Goal: Task Accomplishment & Management: Use online tool/utility

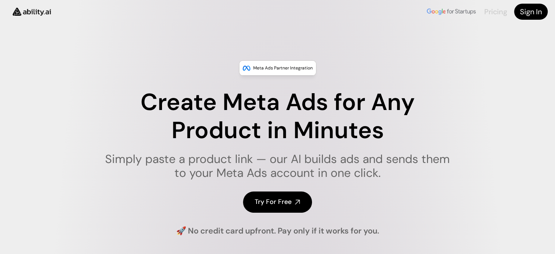
click at [498, 10] on link "Pricing" at bounding box center [495, 11] width 23 height 9
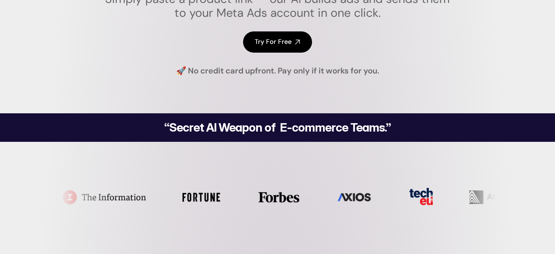
scroll to position [73, 0]
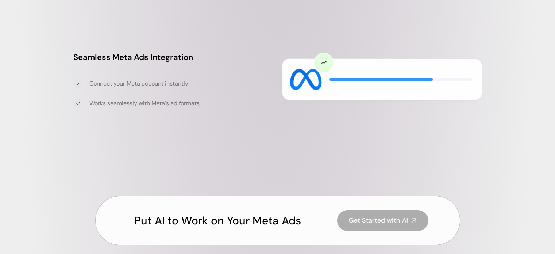
scroll to position [2258, 0]
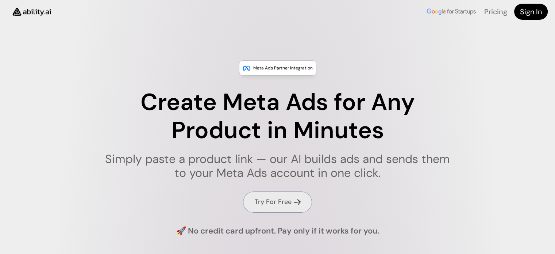
click at [273, 202] on h4 "Try For Free" at bounding box center [273, 201] width 37 height 9
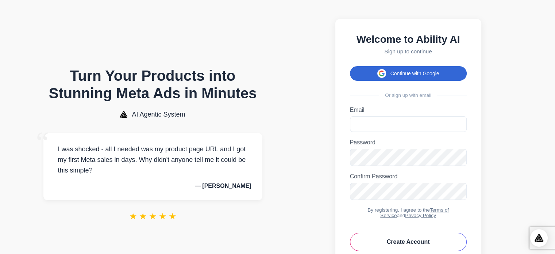
click at [400, 77] on button "Continue with Google" at bounding box center [408, 73] width 117 height 15
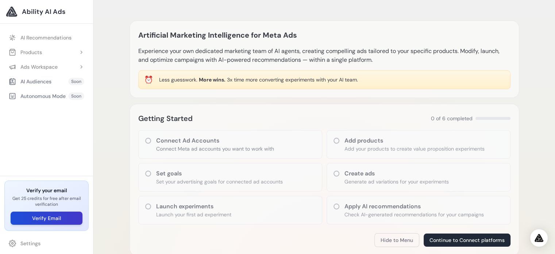
click at [49, 218] on button "Verify Email" at bounding box center [47, 217] width 72 height 13
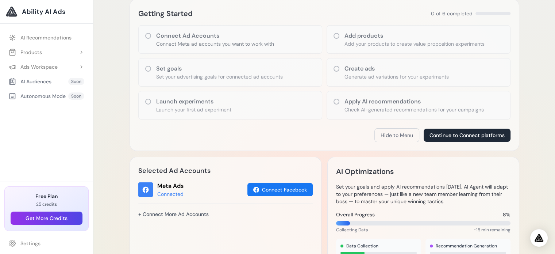
scroll to position [109, 0]
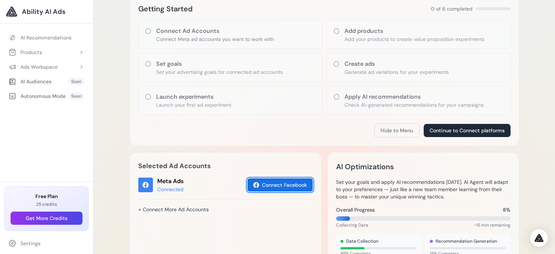
click at [282, 186] on button "Connect Facebook" at bounding box center [279, 184] width 65 height 13
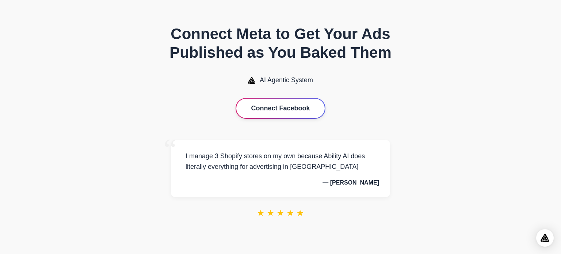
click at [289, 105] on button "Connect Facebook" at bounding box center [280, 108] width 88 height 19
click at [272, 109] on button "Connect Facebook" at bounding box center [280, 108] width 88 height 19
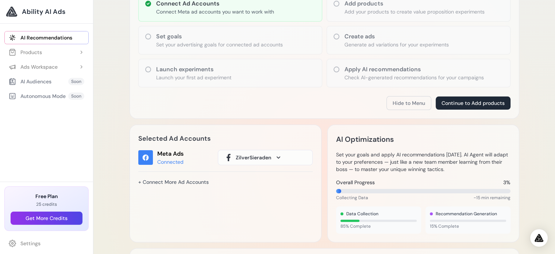
scroll to position [146, 0]
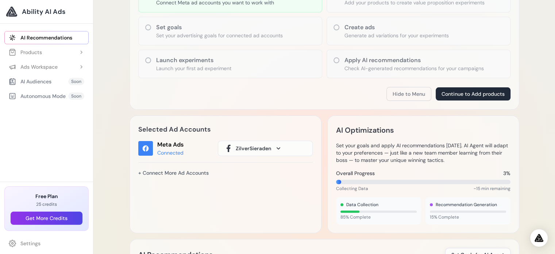
click at [277, 147] on icon at bounding box center [278, 147] width 3 height 1
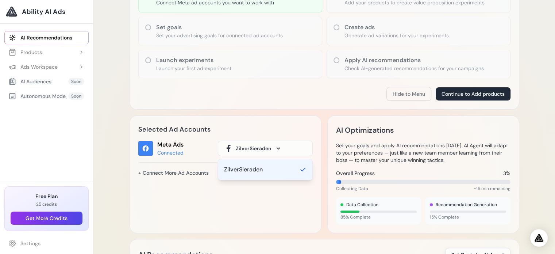
click at [277, 147] on icon at bounding box center [279, 148] width 4 height 2
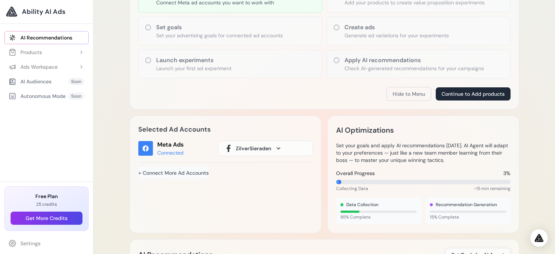
click at [146, 172] on link "+ Connect More Ad Accounts" at bounding box center [173, 172] width 70 height 12
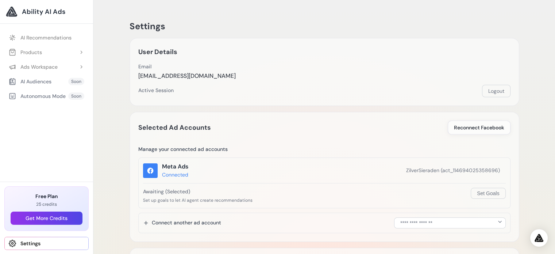
scroll to position [36, 0]
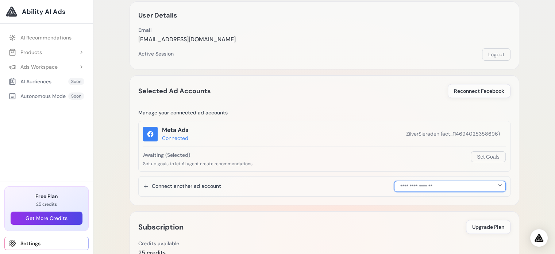
click at [472, 185] on select "**********" at bounding box center [450, 186] width 112 height 11
select select "**********"
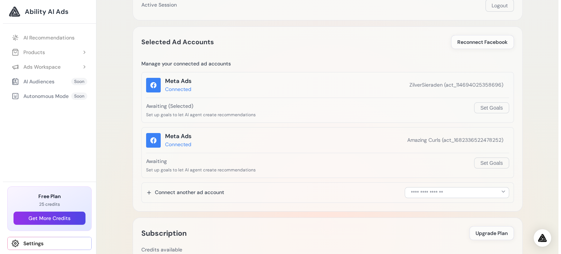
scroll to position [73, 0]
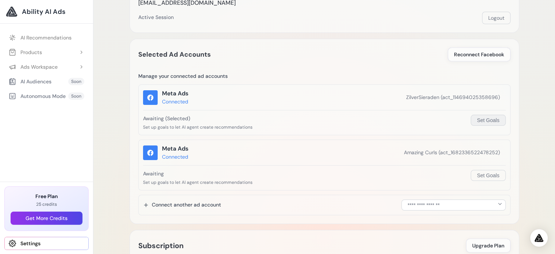
click at [494, 118] on button "Set Goals" at bounding box center [488, 120] width 35 height 11
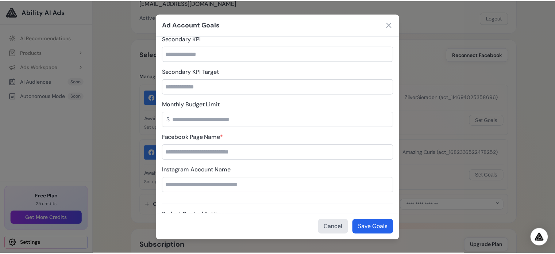
scroll to position [0, 0]
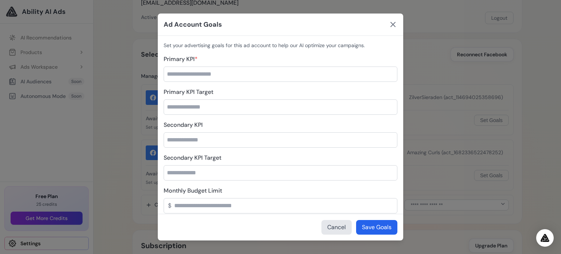
click at [392, 26] on icon at bounding box center [393, 24] width 4 height 4
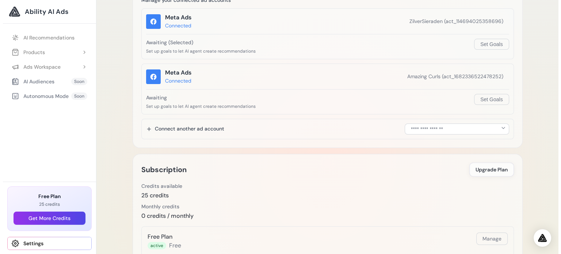
scroll to position [109, 0]
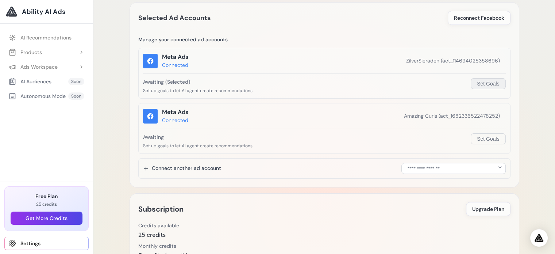
click at [491, 84] on button "Set Goals" at bounding box center [488, 83] width 35 height 11
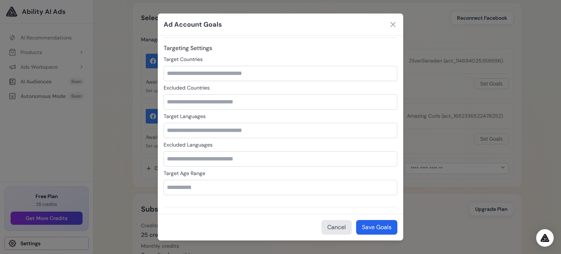
scroll to position [378, 0]
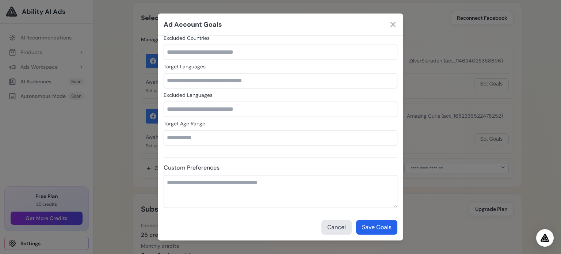
click at [333, 225] on button "Cancel" at bounding box center [336, 227] width 30 height 15
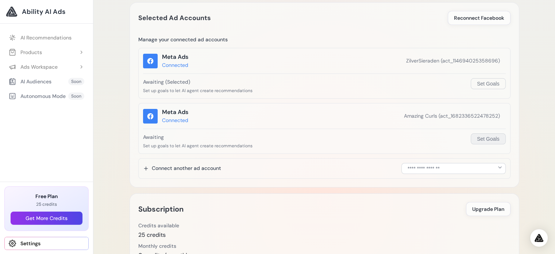
click at [491, 138] on button "Set Goals" at bounding box center [488, 138] width 35 height 11
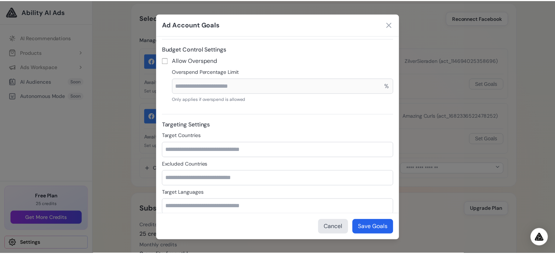
scroll to position [255, 0]
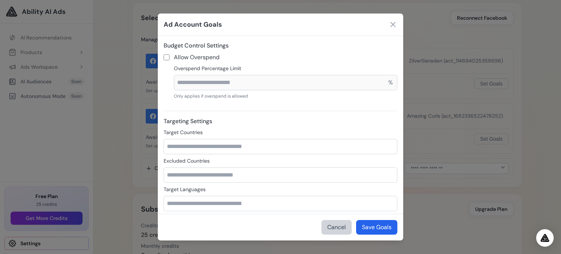
click at [337, 227] on button "Cancel" at bounding box center [336, 227] width 30 height 15
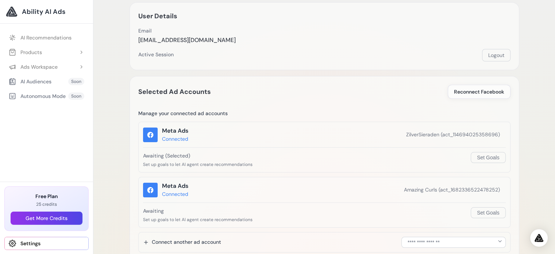
scroll to position [0, 0]
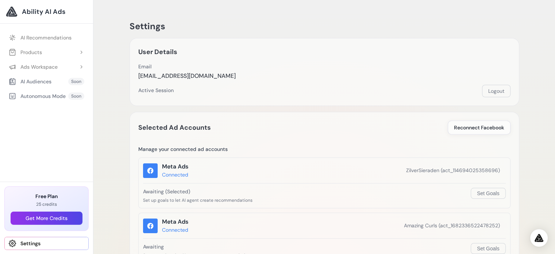
click at [45, 13] on span "Ability AI Ads" at bounding box center [43, 12] width 43 height 10
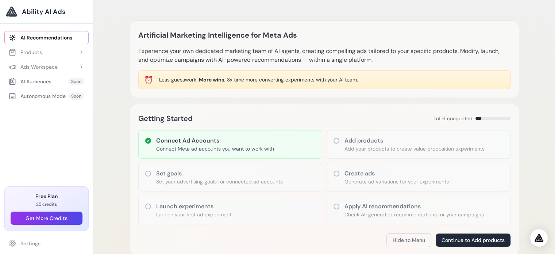
click at [349, 141] on h3 "Add products" at bounding box center [415, 140] width 140 height 9
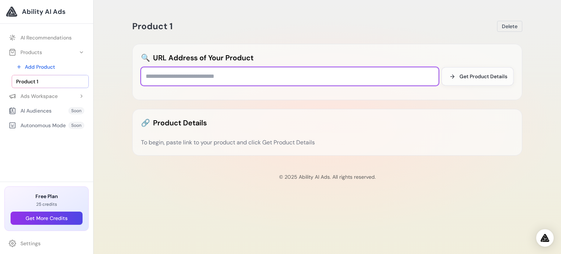
click at [228, 78] on input "text" at bounding box center [289, 76] width 297 height 18
paste input "**********"
type input "**********"
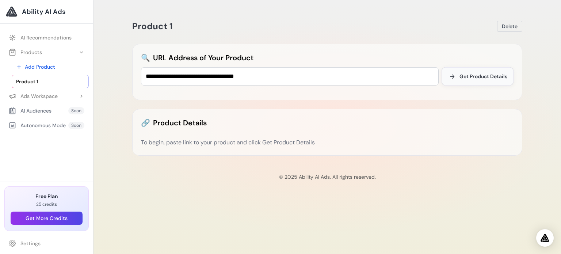
click at [465, 77] on span "Get Product Details" at bounding box center [483, 76] width 48 height 7
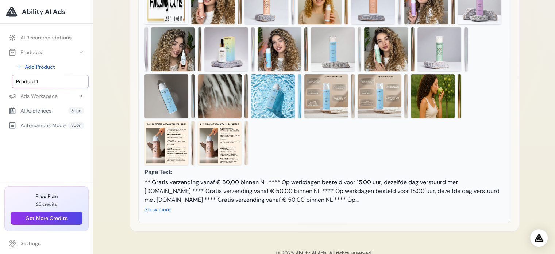
scroll to position [255, 0]
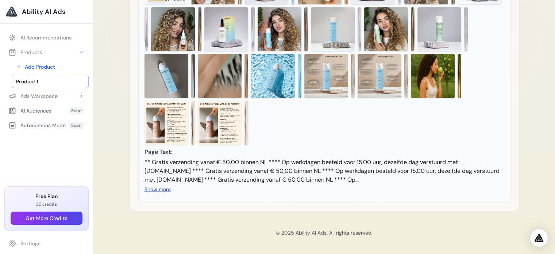
click at [159, 189] on button "Show more" at bounding box center [158, 188] width 26 height 7
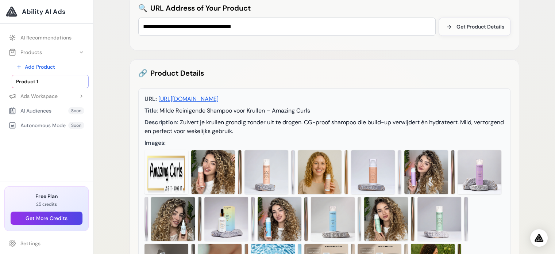
scroll to position [0, 0]
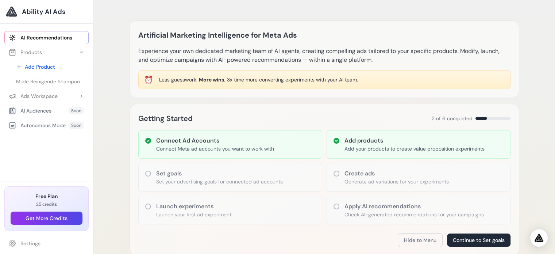
click at [369, 141] on h3 "Add products" at bounding box center [415, 140] width 140 height 9
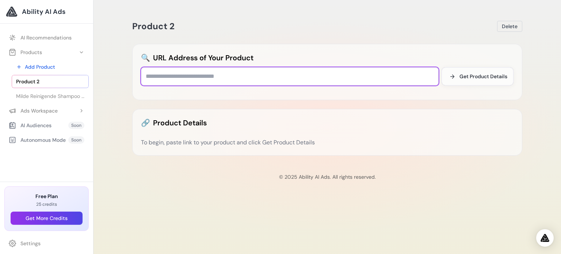
click at [239, 76] on input "text" at bounding box center [289, 76] width 297 height 18
paste input "**********"
type input "**********"
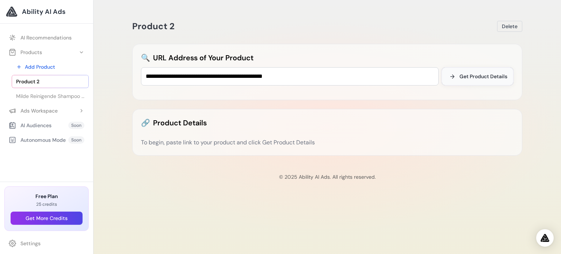
click at [481, 77] on span "Get Product Details" at bounding box center [483, 76] width 48 height 7
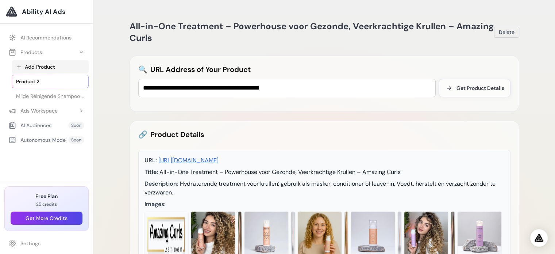
click at [28, 66] on link "Add Product" at bounding box center [50, 66] width 77 height 13
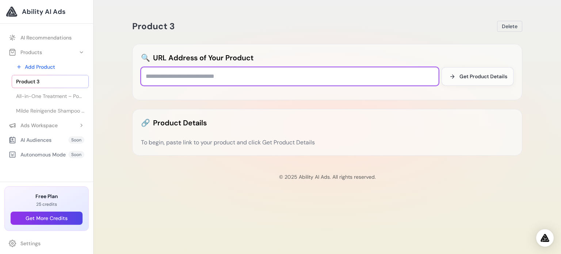
click at [283, 74] on input "text" at bounding box center [289, 76] width 297 height 18
paste input "**********"
type input "**********"
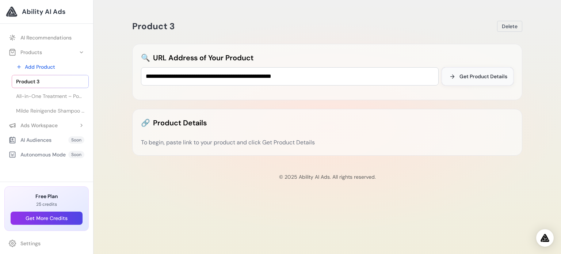
click at [481, 74] on span "Get Product Details" at bounding box center [483, 76] width 48 height 7
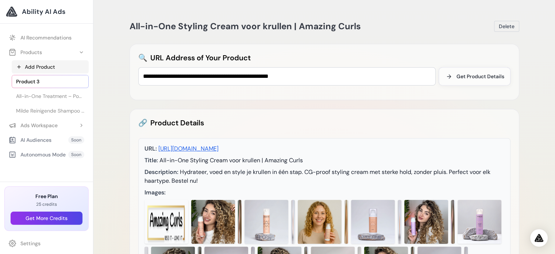
click at [22, 64] on link "Add Product" at bounding box center [50, 66] width 77 height 13
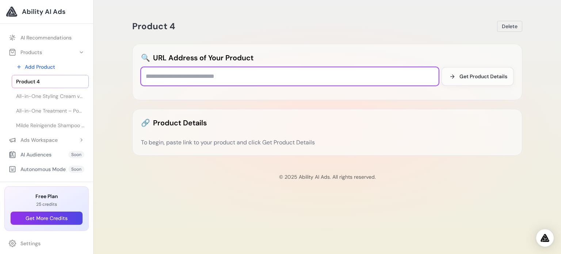
click at [234, 79] on input "text" at bounding box center [289, 76] width 297 height 18
paste input "**********"
type input "**********"
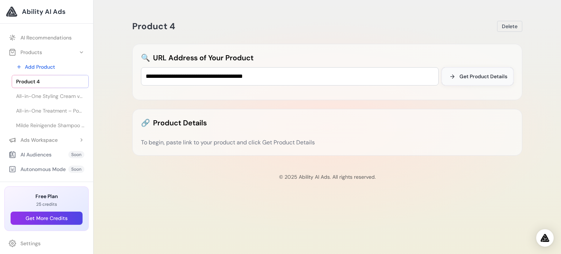
click at [483, 78] on span "Get Product Details" at bounding box center [483, 76] width 48 height 7
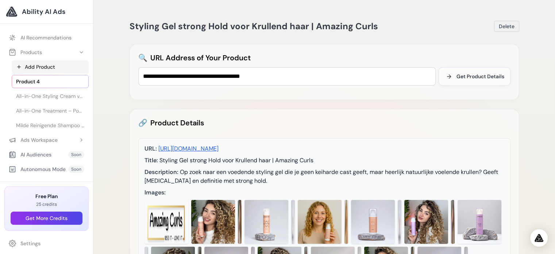
click at [22, 62] on link "Add Product" at bounding box center [50, 66] width 77 height 13
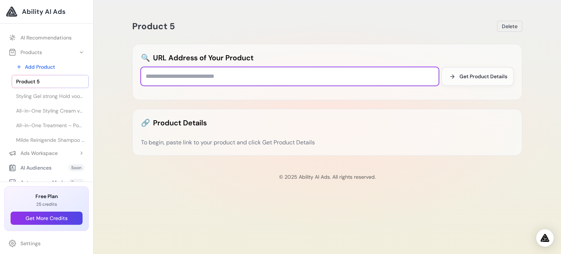
click at [241, 74] on input "text" at bounding box center [289, 76] width 297 height 18
paste input "**********"
type input "**********"
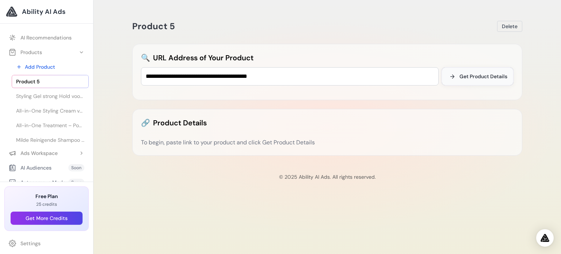
click at [474, 79] on span "Get Product Details" at bounding box center [483, 76] width 48 height 7
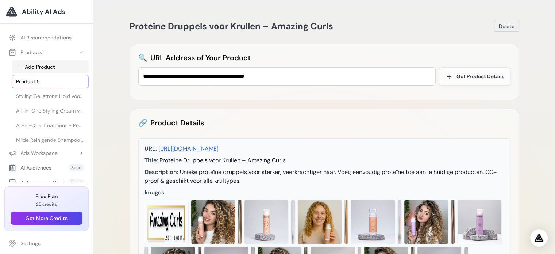
click at [35, 67] on link "Add Product" at bounding box center [50, 66] width 77 height 13
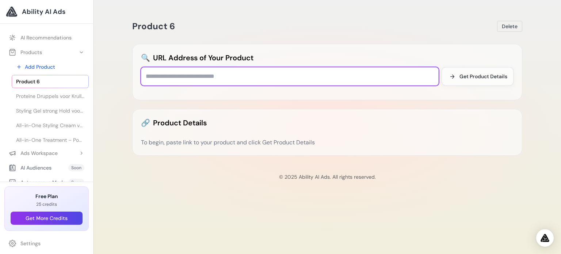
click at [225, 74] on input "text" at bounding box center [289, 76] width 297 height 18
paste input "**********"
type input "**********"
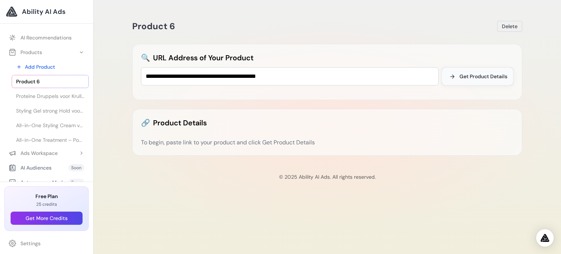
click at [478, 82] on button "Get Product Details" at bounding box center [477, 76] width 72 height 18
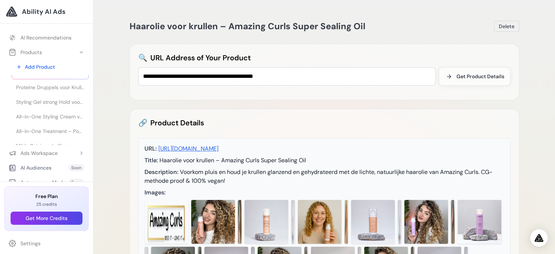
scroll to position [16, 0]
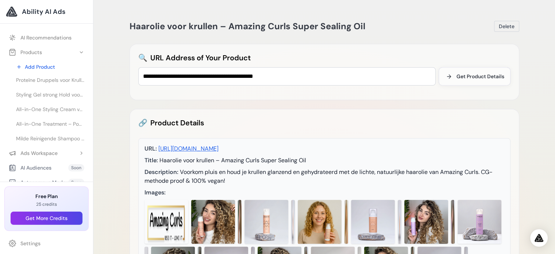
click at [36, 11] on span "Ability AI Ads" at bounding box center [43, 12] width 43 height 10
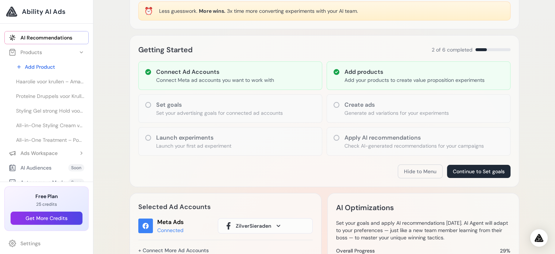
scroll to position [73, 0]
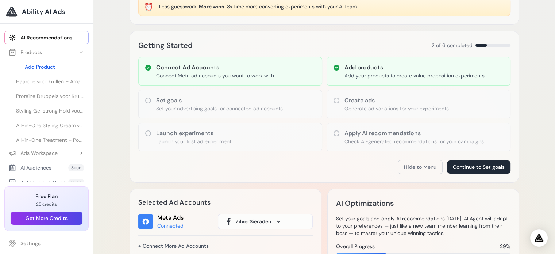
click at [162, 101] on h3 "Set goals" at bounding box center [219, 100] width 127 height 9
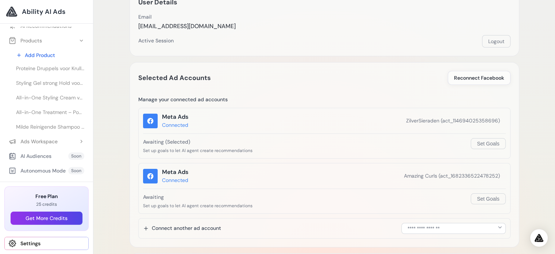
scroll to position [39, 0]
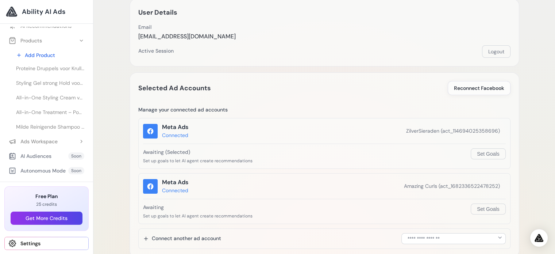
click at [283, 130] on div "Meta Ads Connected ZilverSieraden (act_114694025358696)" at bounding box center [324, 131] width 363 height 16
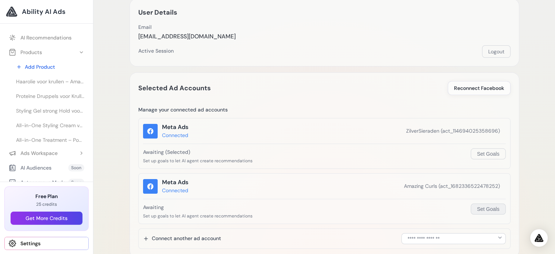
click at [490, 208] on button "Set Goals" at bounding box center [488, 208] width 35 height 11
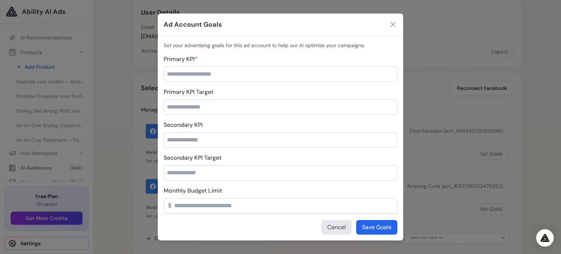
click at [179, 73] on input "Primary KPI *" at bounding box center [281, 73] width 234 height 15
type input "******"
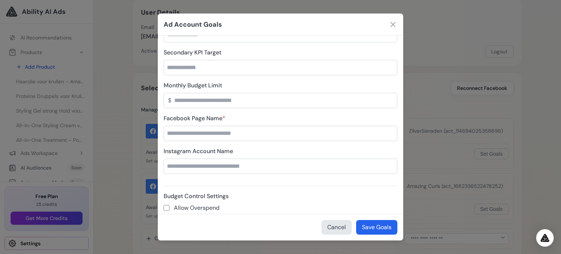
scroll to position [109, 0]
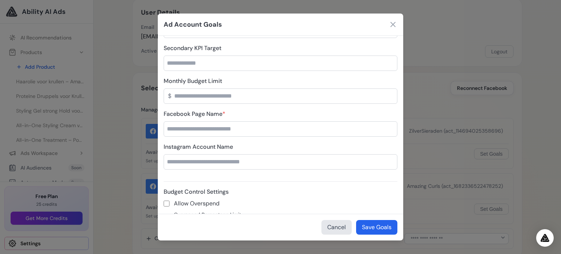
click at [181, 93] on input "Monthly Budget Limit" at bounding box center [281, 95] width 234 height 15
type input "***"
click at [211, 128] on input "Facebook Page Name *" at bounding box center [281, 128] width 234 height 15
click at [196, 128] on input "Facebook Page Name *" at bounding box center [281, 128] width 234 height 15
paste input "**********"
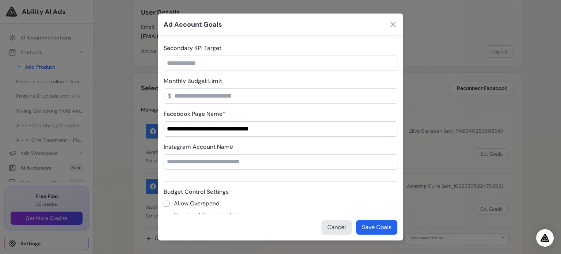
type input "**********"
click at [211, 161] on input "Instagram Account Name" at bounding box center [281, 161] width 234 height 15
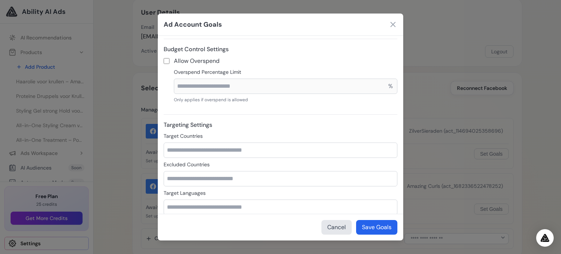
scroll to position [255, 0]
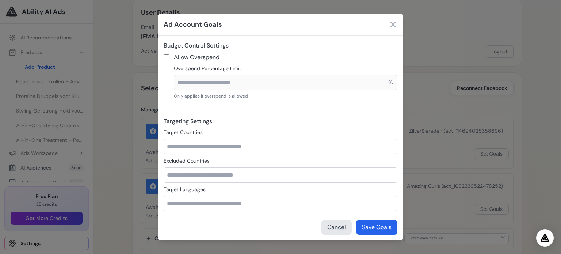
type input "**********"
click at [189, 145] on input "Target Countries" at bounding box center [281, 146] width 234 height 15
type input "**"
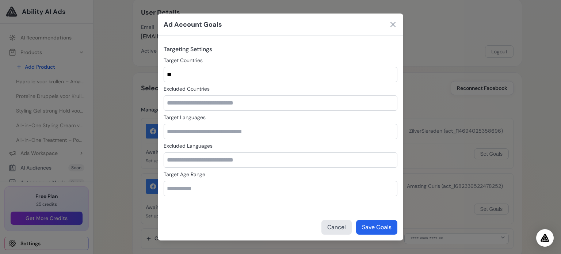
scroll to position [328, 0]
click at [196, 128] on input "Target Languages" at bounding box center [281, 130] width 234 height 15
type input "******"
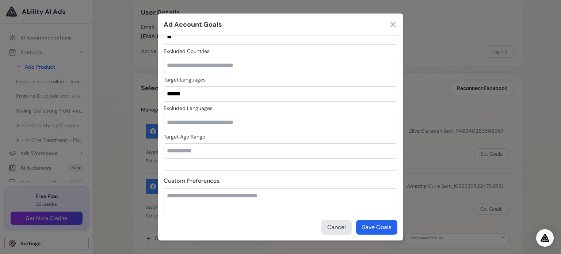
click at [181, 149] on input "Target Age Range" at bounding box center [281, 150] width 234 height 15
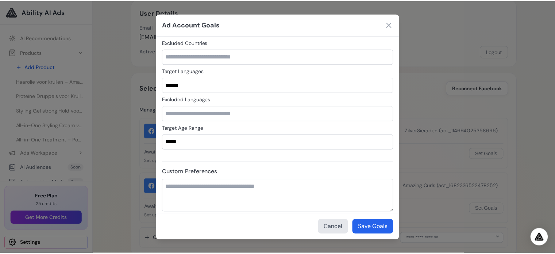
scroll to position [378, 0]
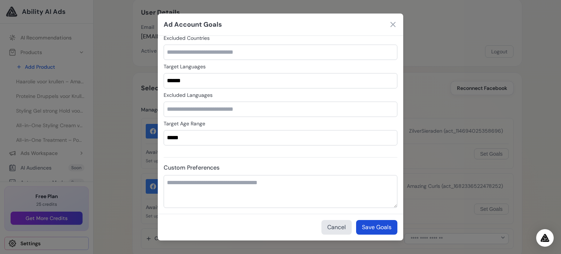
type input "*****"
click at [375, 226] on button "Save Goals" at bounding box center [376, 227] width 41 height 15
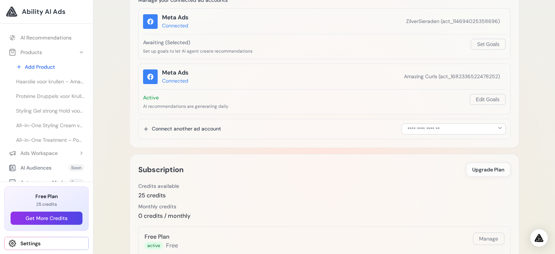
scroll to position [39, 0]
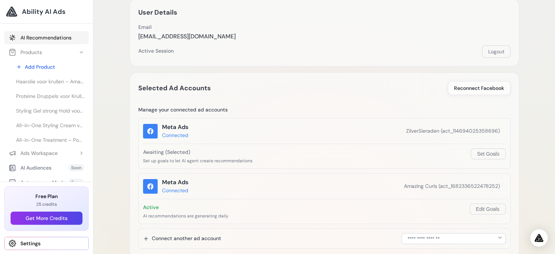
click at [30, 36] on link "AI Recommendations" at bounding box center [46, 37] width 84 height 13
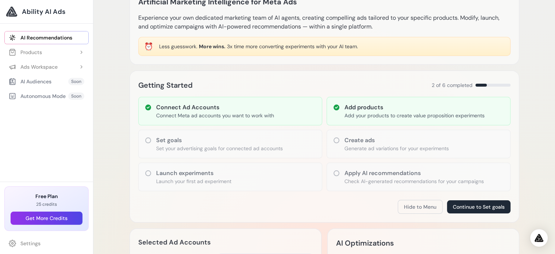
scroll to position [73, 0]
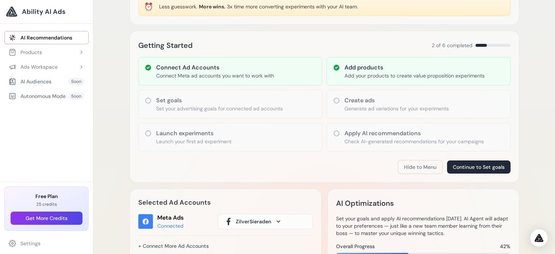
click at [357, 106] on p "Generate ad variations for your experiments" at bounding box center [397, 108] width 104 height 7
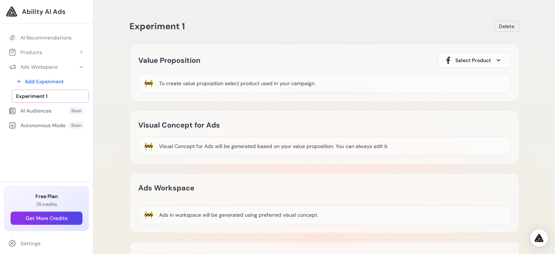
click at [477, 62] on span "Select Product" at bounding box center [474, 60] width 36 height 7
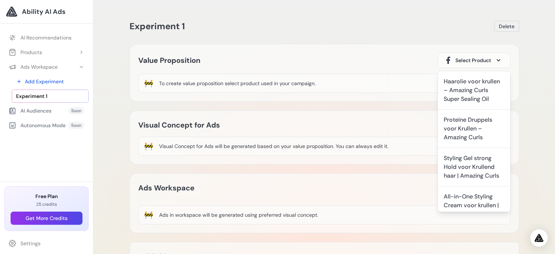
click at [477, 62] on span "Select Product" at bounding box center [474, 60] width 36 height 7
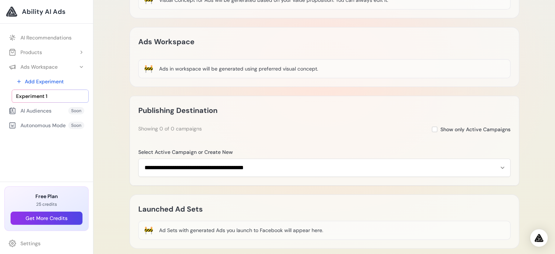
scroll to position [182, 0]
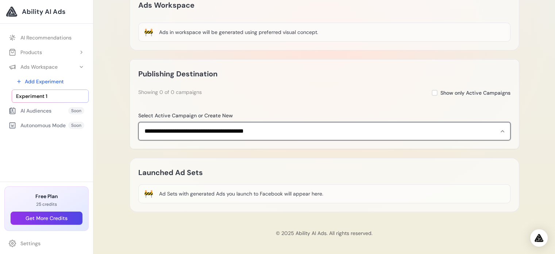
click at [261, 131] on select "**********" at bounding box center [324, 131] width 372 height 18
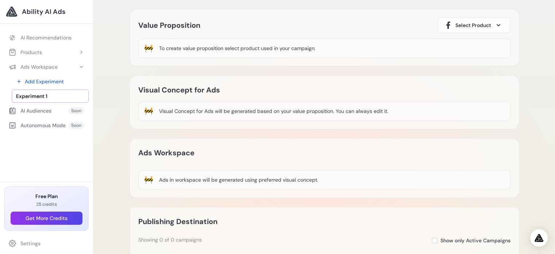
scroll to position [0, 0]
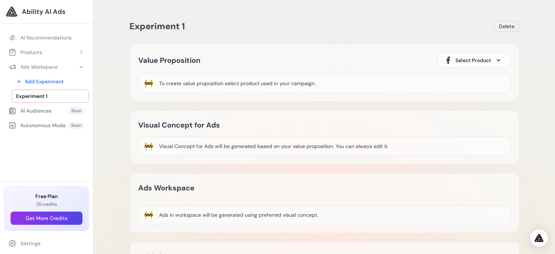
click at [483, 61] on span "Select Product" at bounding box center [474, 60] width 36 height 7
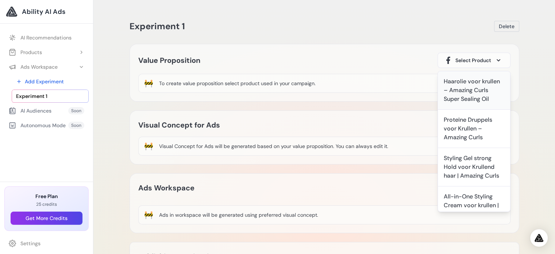
click at [460, 91] on div "Haarolie voor krullen – Amazing Curls Super Sealing Oil" at bounding box center [474, 90] width 61 height 26
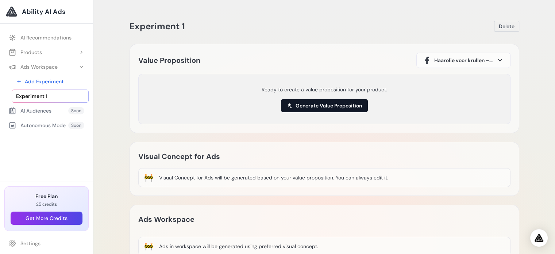
click at [322, 108] on button "Generate Value Proposition" at bounding box center [324, 105] width 87 height 13
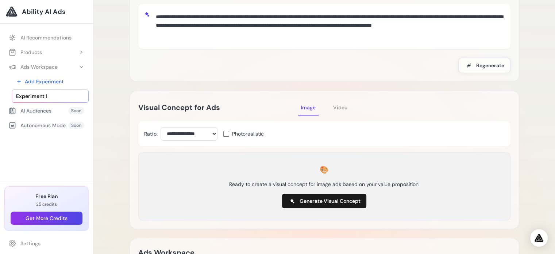
scroll to position [73, 0]
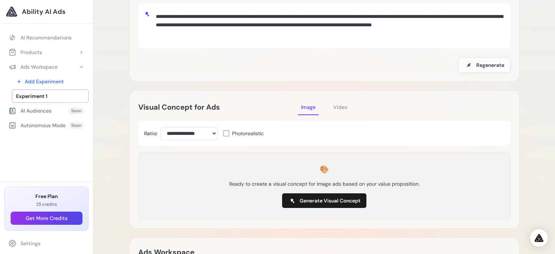
click at [338, 107] on span "Video" at bounding box center [340, 107] width 14 height 7
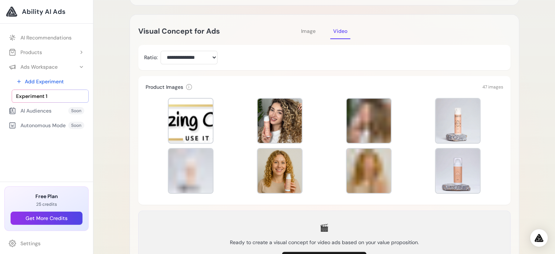
scroll to position [109, 0]
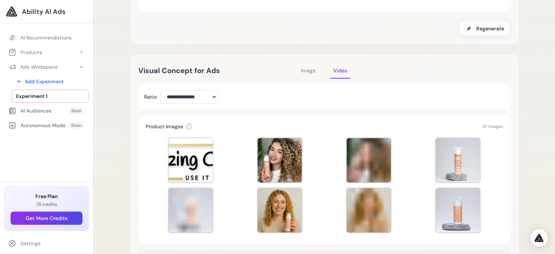
click at [308, 72] on span "Image" at bounding box center [308, 70] width 15 height 7
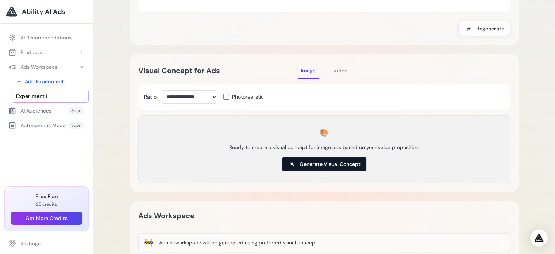
click at [323, 162] on span "Generate Visual Concept" at bounding box center [330, 163] width 61 height 7
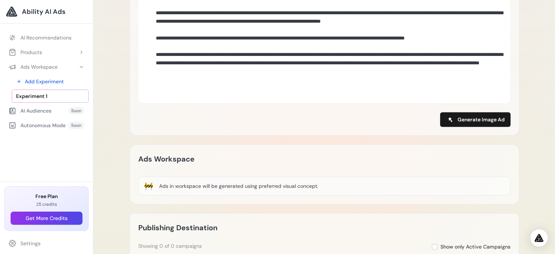
scroll to position [292, 0]
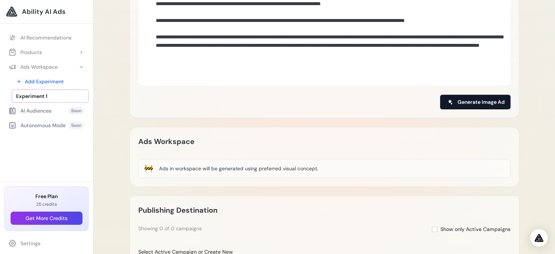
click at [479, 98] on span "Generate Image Ad" at bounding box center [481, 101] width 47 height 7
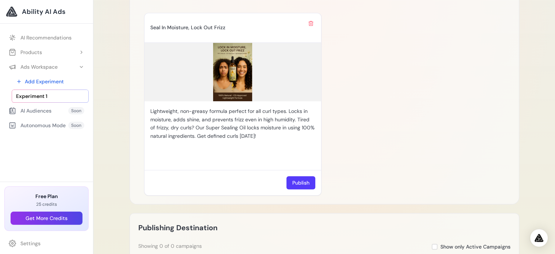
scroll to position [401, 0]
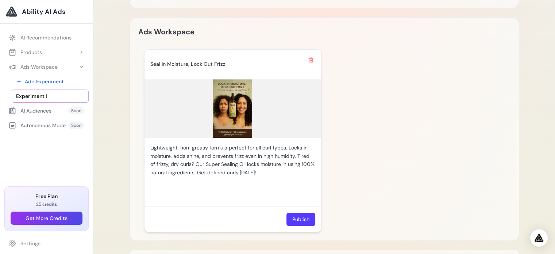
click at [234, 111] on img at bounding box center [233, 108] width 177 height 58
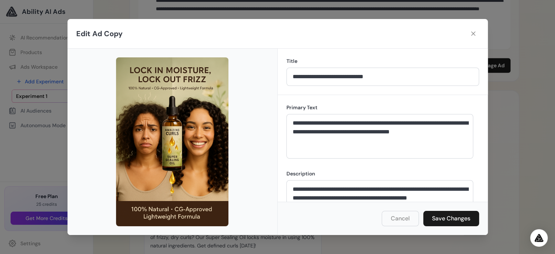
scroll to position [24, 0]
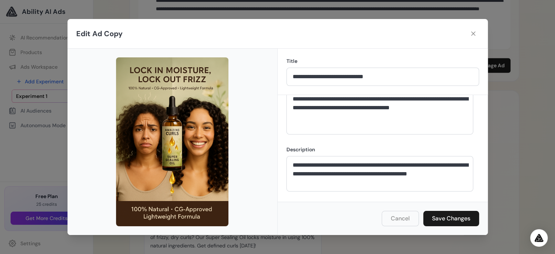
click at [400, 219] on button "Cancel" at bounding box center [400, 218] width 37 height 15
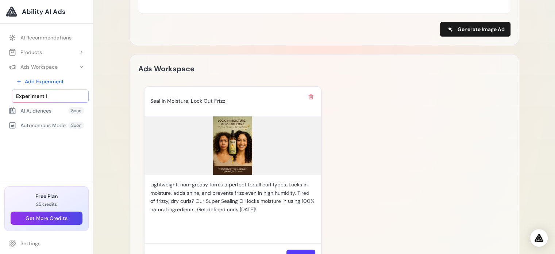
scroll to position [373, 0]
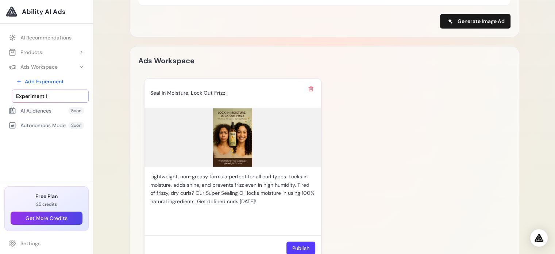
click at [233, 138] on img at bounding box center [233, 137] width 177 height 58
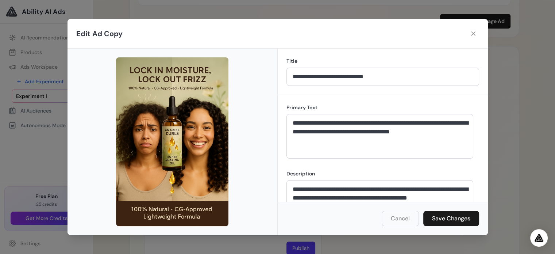
click at [519, 182] on div "**********" at bounding box center [277, 127] width 555 height 254
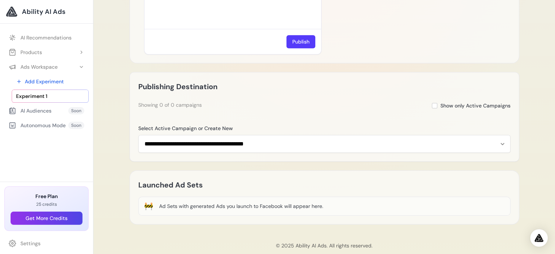
scroll to position [592, 0]
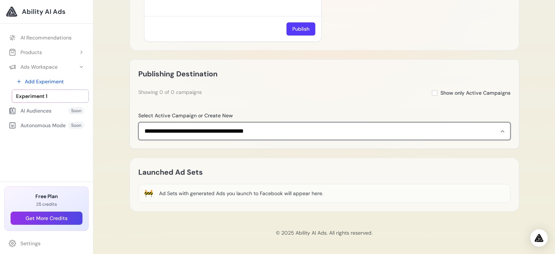
click at [281, 128] on select "**********" at bounding box center [324, 131] width 372 height 18
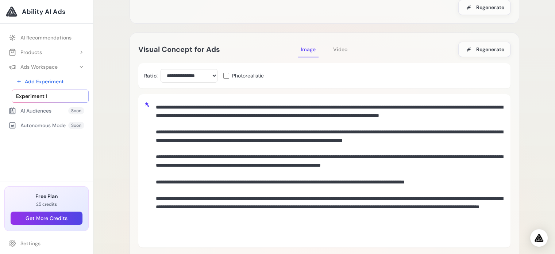
scroll to position [117, 0]
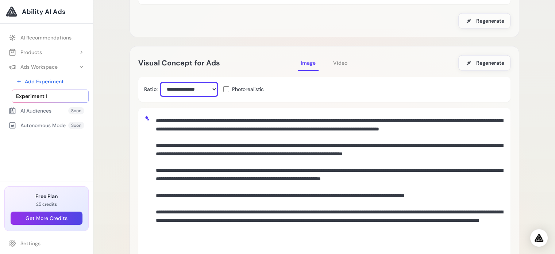
click at [193, 89] on select "**********" at bounding box center [189, 89] width 57 height 14
select select "***"
click at [161, 82] on select "**********" at bounding box center [189, 89] width 57 height 14
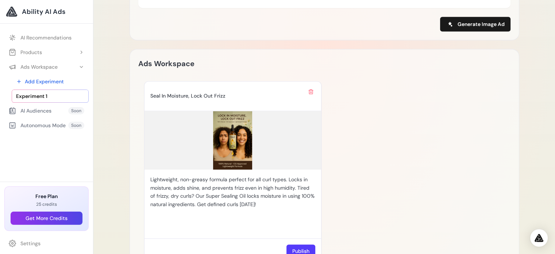
scroll to position [373, 0]
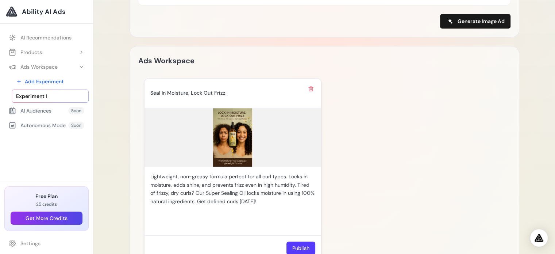
click at [238, 128] on img at bounding box center [233, 137] width 177 height 58
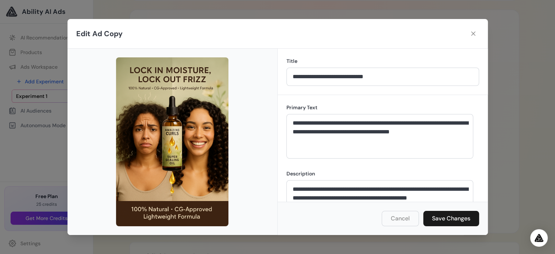
scroll to position [24, 0]
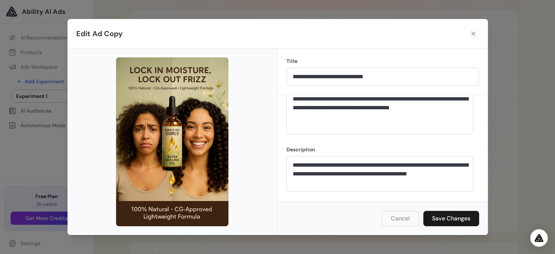
click at [402, 221] on button "Cancel" at bounding box center [400, 218] width 37 height 15
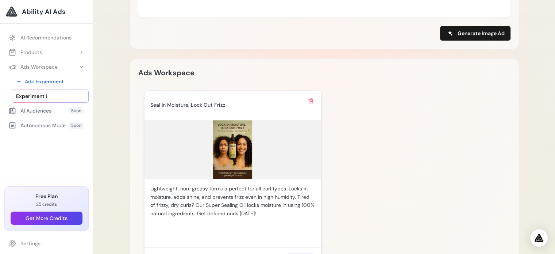
scroll to position [373, 0]
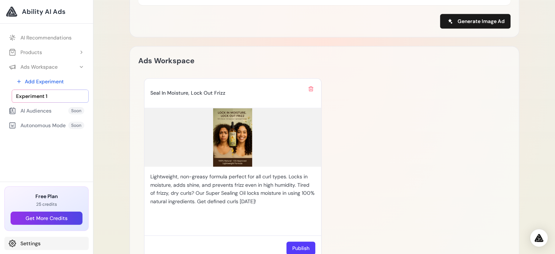
click at [22, 242] on link "Settings" at bounding box center [46, 243] width 84 height 13
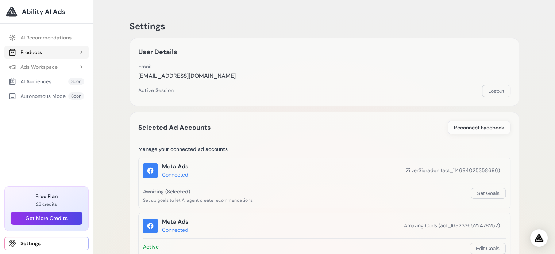
click at [25, 53] on div "Products" at bounding box center [25, 52] width 33 height 7
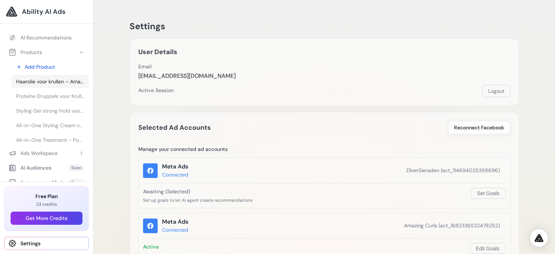
click at [32, 82] on span "Haarolie voor krullen – Amazing Curls Super Sealing Oil" at bounding box center [50, 81] width 68 height 7
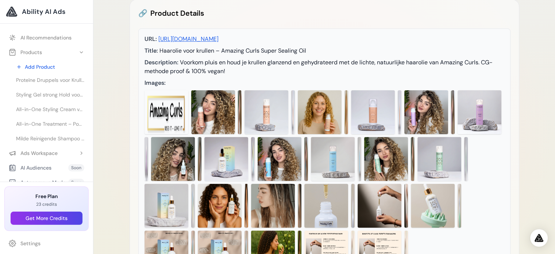
click at [35, 13] on span "Ability AI Ads" at bounding box center [43, 12] width 43 height 10
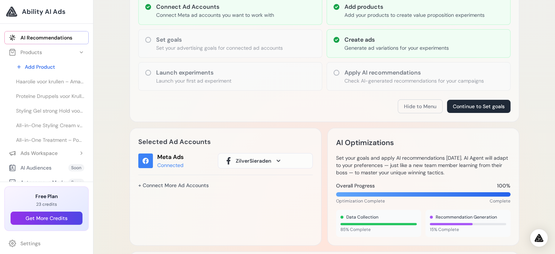
scroll to position [146, 0]
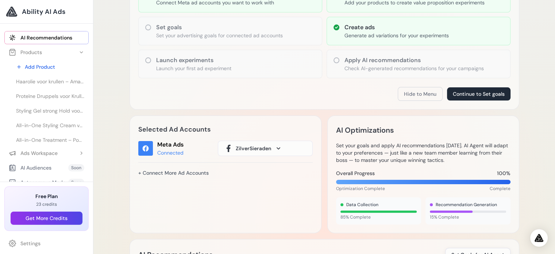
click at [279, 148] on icon at bounding box center [279, 148] width 4 height 2
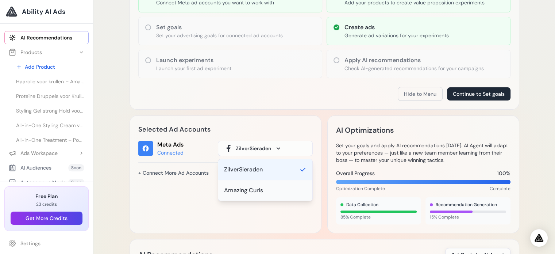
click at [258, 191] on div "Amazing Curls" at bounding box center [243, 190] width 39 height 9
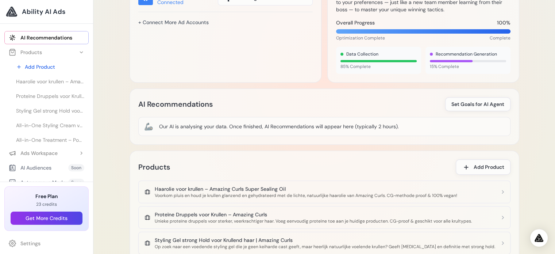
scroll to position [292, 0]
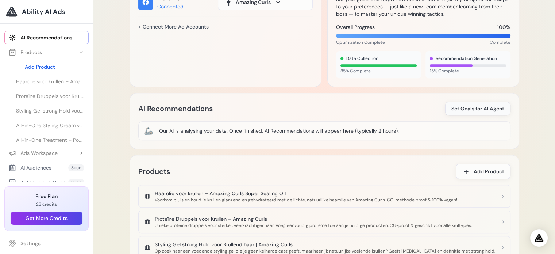
click at [472, 106] on span "Set Goals for AI Agent" at bounding box center [477, 108] width 53 height 7
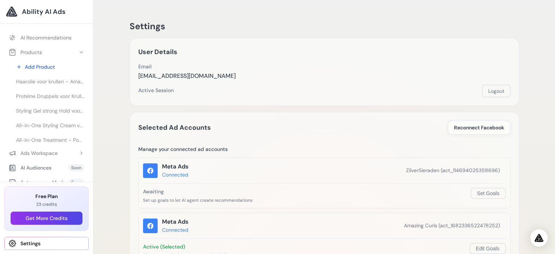
click at [36, 12] on span "Ability AI Ads" at bounding box center [43, 12] width 43 height 10
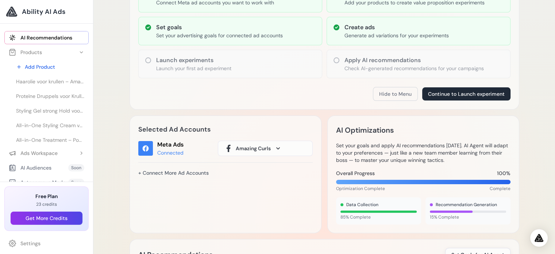
scroll to position [219, 0]
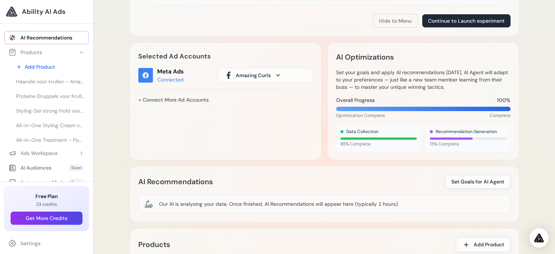
click at [537, 239] on img "Open Intercom Messenger" at bounding box center [538, 237] width 9 height 9
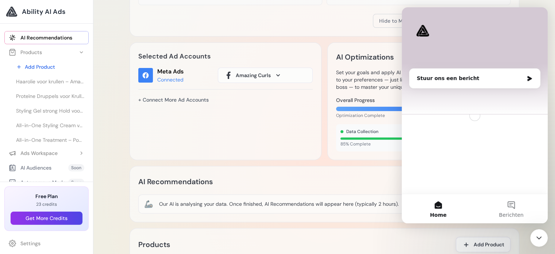
scroll to position [0, 0]
click at [458, 82] on div "Stuur ons een bericht" at bounding box center [475, 78] width 131 height 19
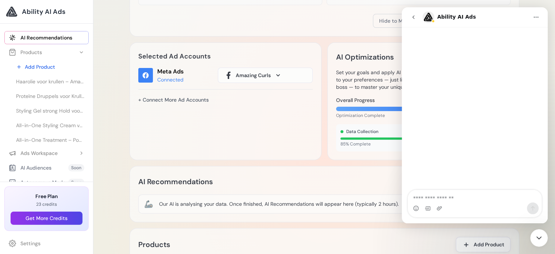
click at [433, 199] on textarea "Typ een bericht …" at bounding box center [475, 196] width 134 height 12
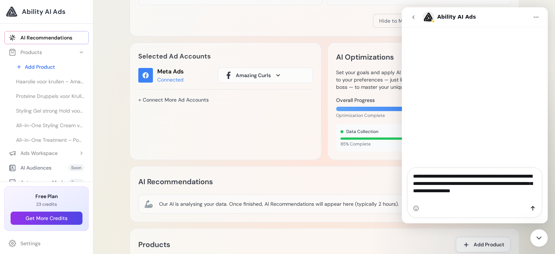
type textarea "**********"
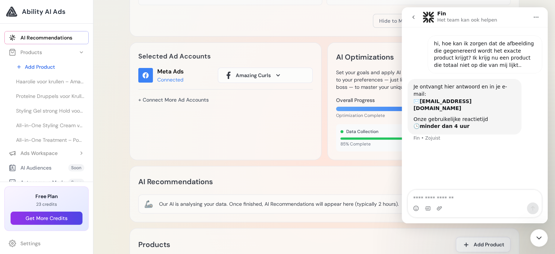
click at [278, 159] on div "Artificial Marketing Intelligence for Meta Ads Experience your own dedicated ma…" at bounding box center [324, 137] width 401 height 694
click at [539, 238] on icon "Intercom Messenger sluiten" at bounding box center [539, 237] width 5 height 3
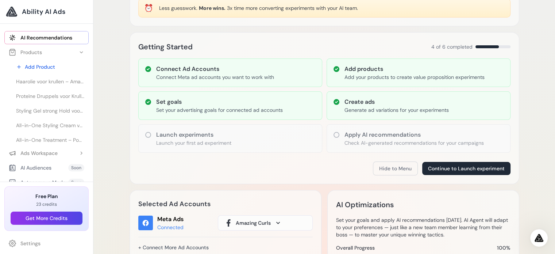
scroll to position [73, 0]
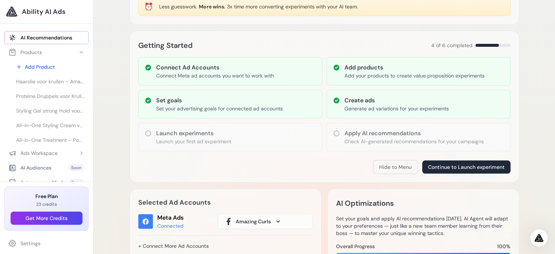
click at [195, 135] on h3 "Launch experiments" at bounding box center [193, 133] width 75 height 9
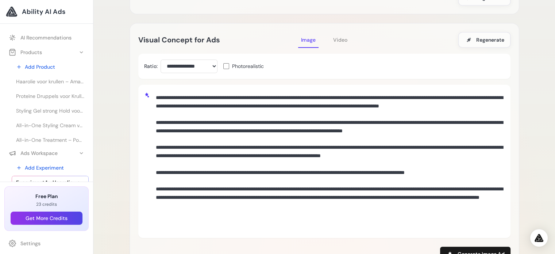
scroll to position [73, 0]
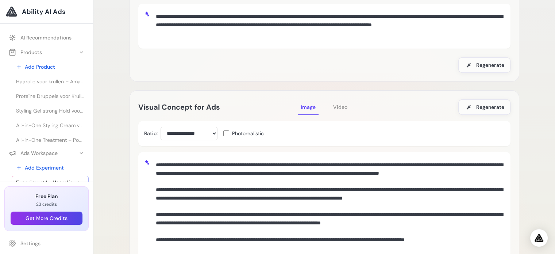
click at [312, 108] on span "Image" at bounding box center [308, 107] width 15 height 7
click at [342, 110] on span "Video" at bounding box center [340, 107] width 14 height 7
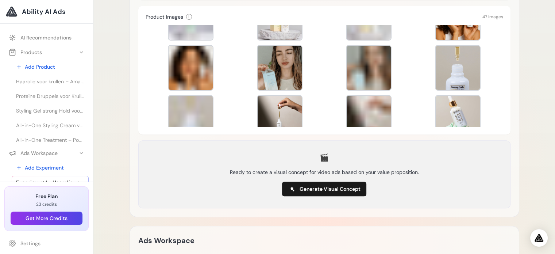
scroll to position [325, 0]
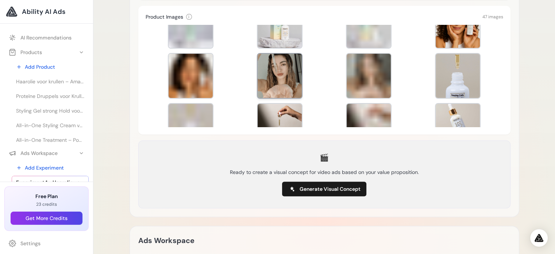
click at [284, 78] on div at bounding box center [280, 76] width 44 height 44
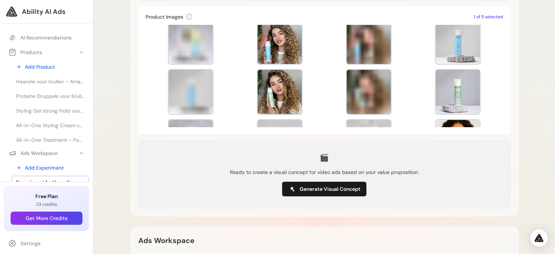
scroll to position [252, 0]
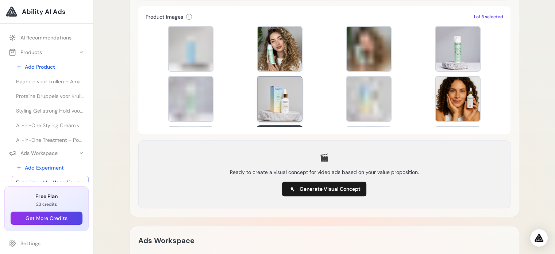
click at [281, 100] on div at bounding box center [280, 99] width 44 height 44
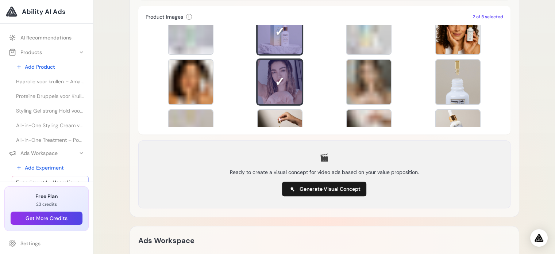
scroll to position [361, 0]
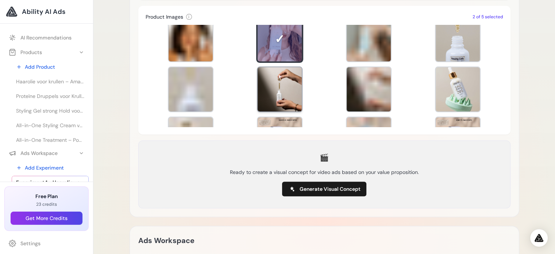
click at [281, 88] on div at bounding box center [280, 89] width 44 height 44
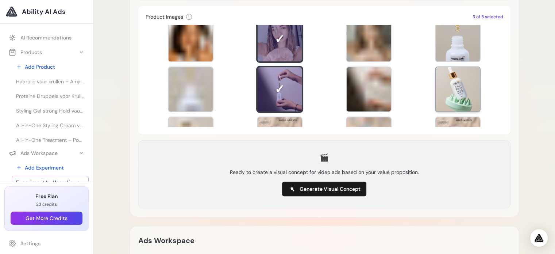
click at [451, 87] on div at bounding box center [458, 89] width 44 height 44
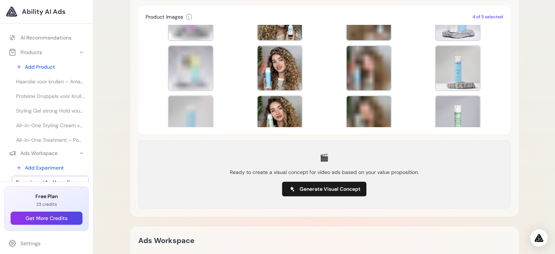
scroll to position [171, 0]
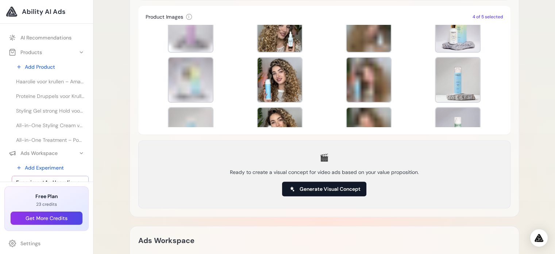
click at [337, 186] on span "Generate Visual Concept" at bounding box center [330, 188] width 61 height 7
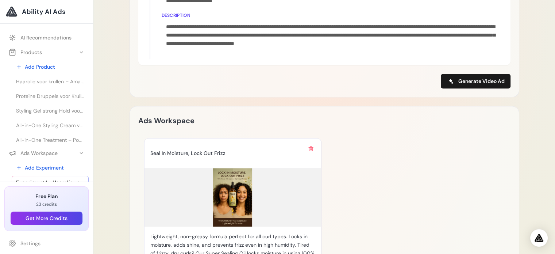
scroll to position [657, 0]
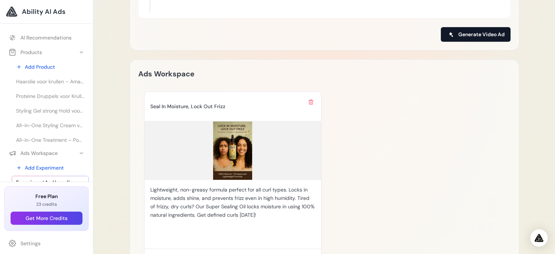
click at [474, 35] on span "Generate Video Ad" at bounding box center [481, 34] width 46 height 7
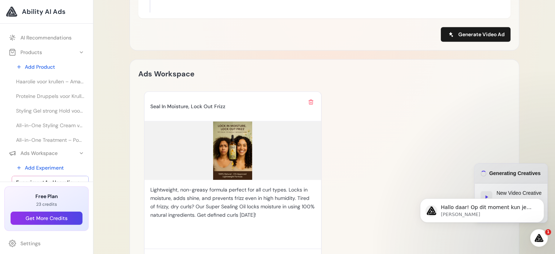
scroll to position [0, 0]
click at [538, 237] on icon "Intercom Messenger openen" at bounding box center [539, 238] width 12 height 12
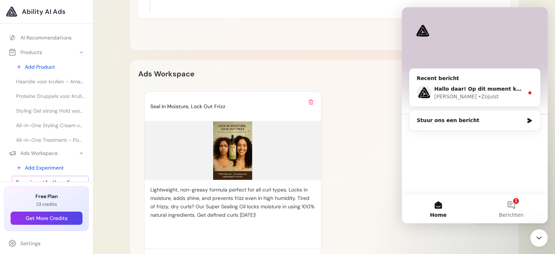
click at [478, 93] on div "Andrew • Zojuist" at bounding box center [479, 97] width 90 height 8
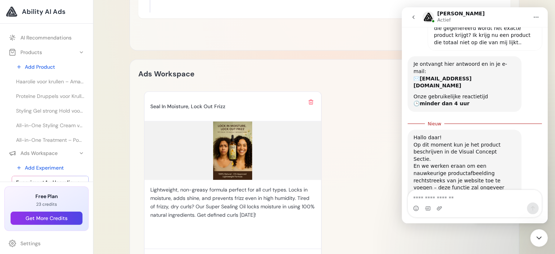
scroll to position [22, 0]
click at [464, 201] on textarea "Typ een bericht …" at bounding box center [475, 196] width 134 height 12
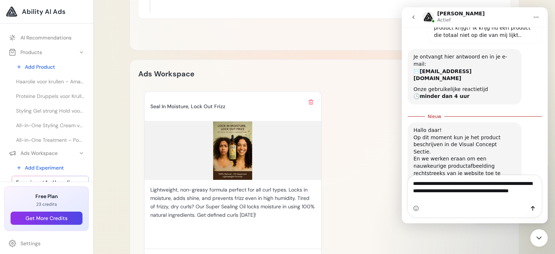
scroll to position [36, 0]
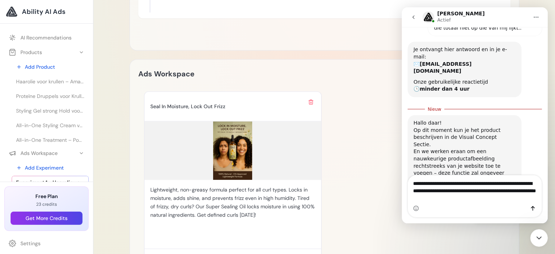
type textarea "**********"
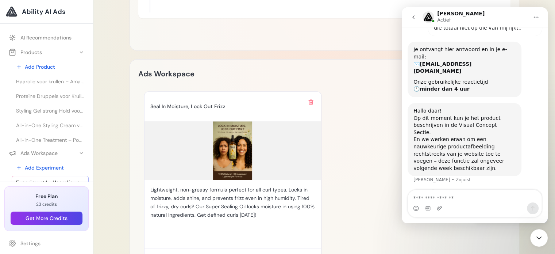
scroll to position [53, 0]
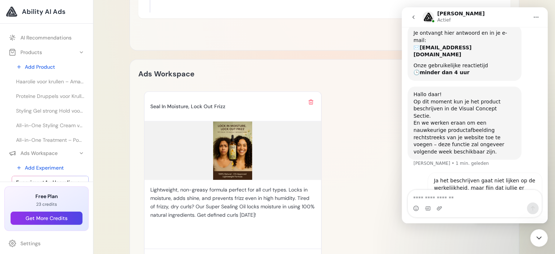
drag, startPoint x: 545, startPoint y: 239, endPoint x: 1064, endPoint y: 458, distance: 563.7
click at [545, 239] on div "Intercom Messenger sluiten" at bounding box center [539, 238] width 18 height 18
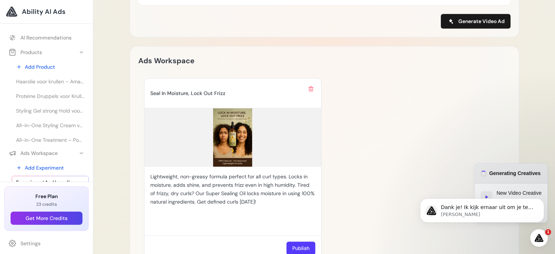
scroll to position [82, 0]
click at [543, 234] on div "Intercom Messenger openen" at bounding box center [539, 238] width 24 height 24
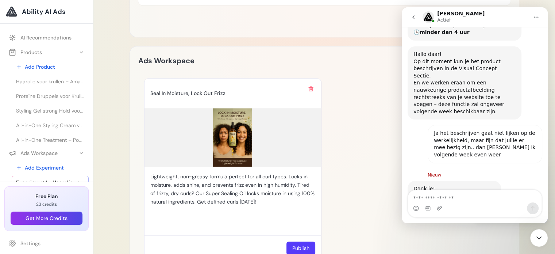
scroll to position [94, 0]
click at [416, 208] on icon "Emoji-picker" at bounding box center [416, 208] width 6 height 6
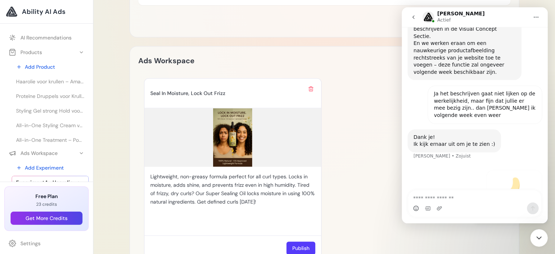
scroll to position [136, 0]
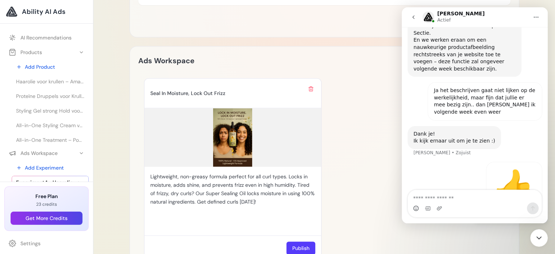
click at [538, 238] on icon "Intercom Messenger sluiten" at bounding box center [539, 237] width 9 height 9
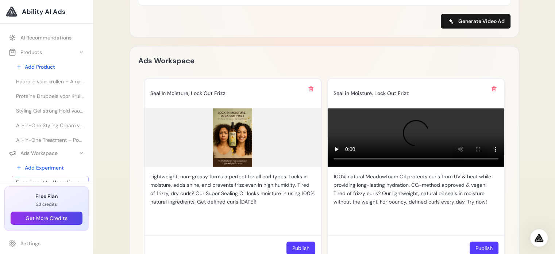
scroll to position [743, 0]
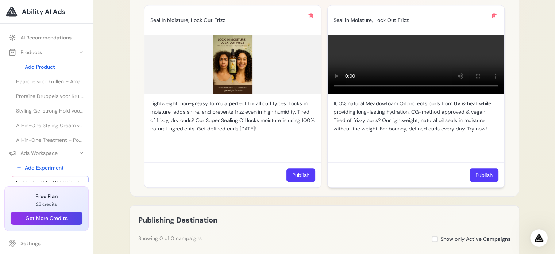
click at [418, 66] on video "Your browser does not support the video tag." at bounding box center [416, 64] width 177 height 58
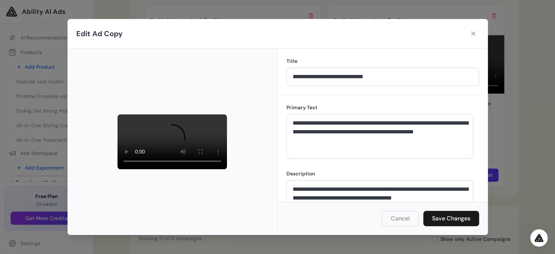
scroll to position [816, 0]
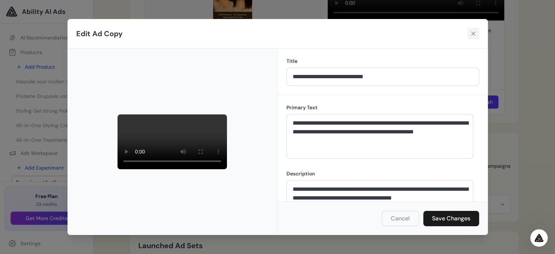
click at [475, 34] on icon at bounding box center [473, 33] width 7 height 7
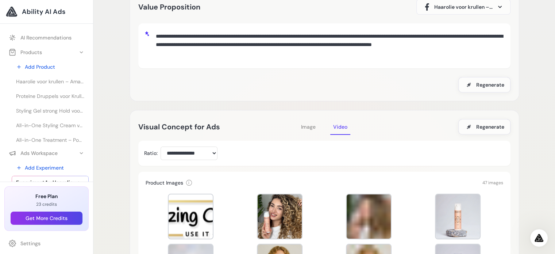
scroll to position [50, 0]
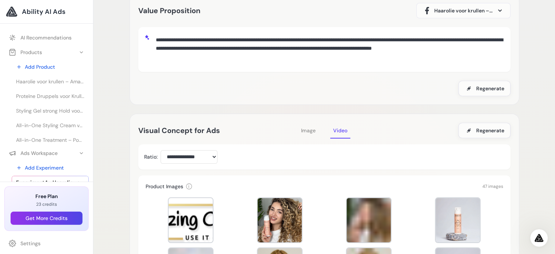
click at [305, 128] on span "Image" at bounding box center [308, 130] width 15 height 7
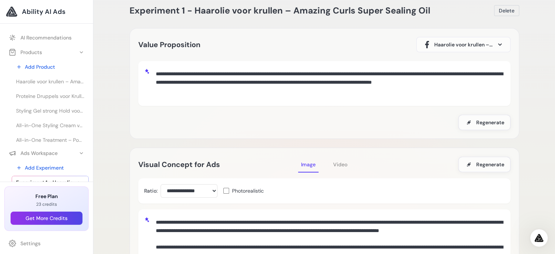
scroll to position [13, 0]
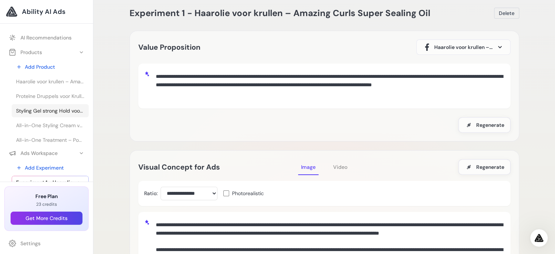
click at [38, 111] on span "Styling Gel strong Hold voor Krullend haar | Amazing Curls" at bounding box center [50, 110] width 68 height 7
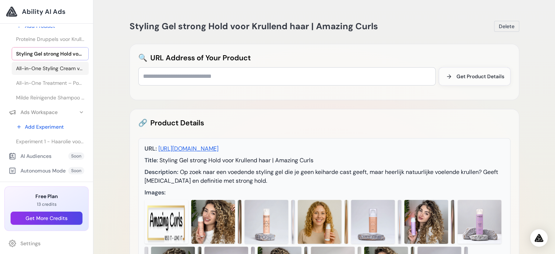
scroll to position [48, 0]
click at [35, 120] on link "Add Experiment" at bounding box center [50, 126] width 77 height 13
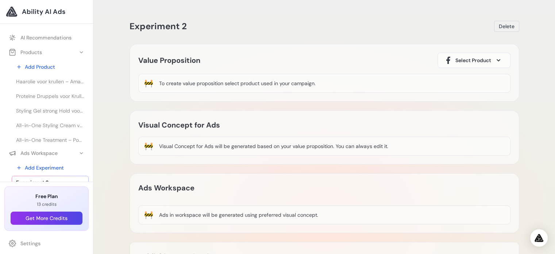
click at [465, 61] on span "Select Product" at bounding box center [474, 60] width 36 height 7
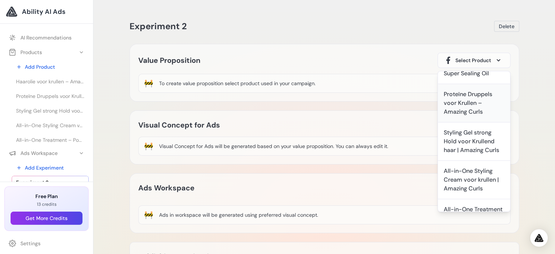
scroll to position [36, 0]
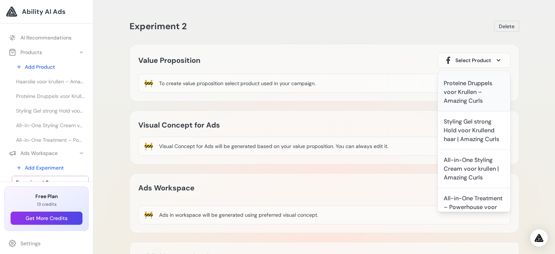
click at [467, 100] on div "Proteïne Druppels voor Krullen – Amazing Curls" at bounding box center [474, 92] width 61 height 26
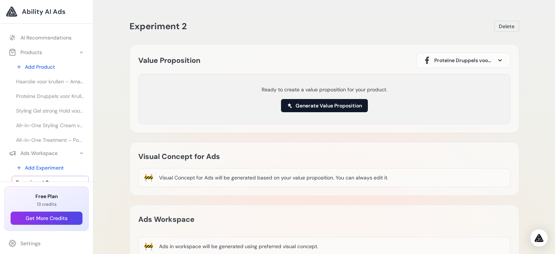
click at [326, 103] on button "Generate Value Proposition" at bounding box center [324, 105] width 87 height 13
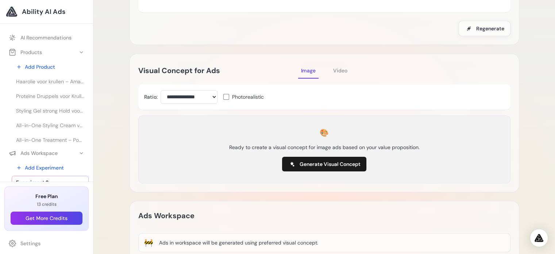
scroll to position [109, 0]
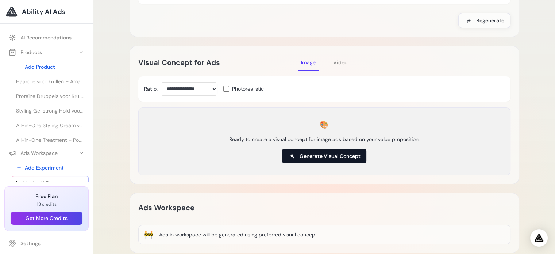
click at [333, 153] on span "Generate Visual Concept" at bounding box center [330, 155] width 61 height 7
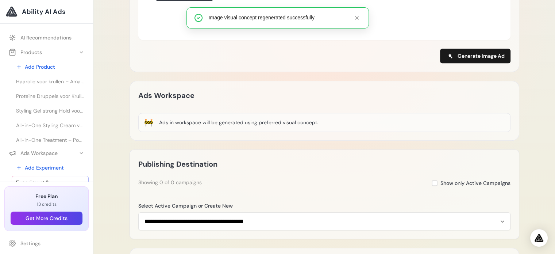
scroll to position [365, 0]
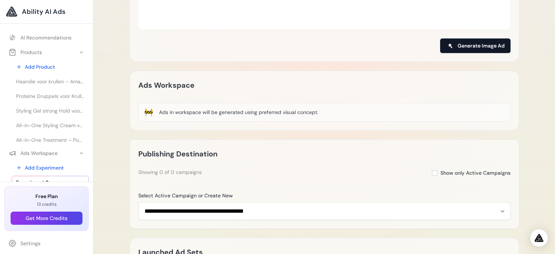
click at [464, 46] on span "Generate Image Ad" at bounding box center [481, 45] width 47 height 7
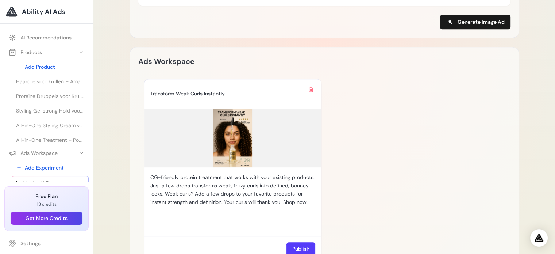
scroll to position [390, 0]
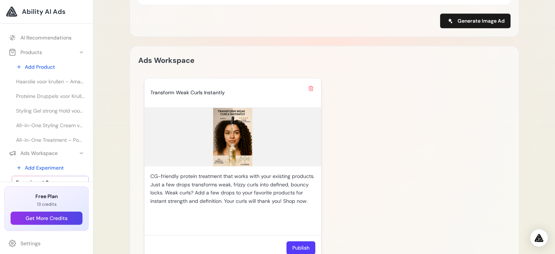
click at [235, 141] on img at bounding box center [233, 137] width 177 height 58
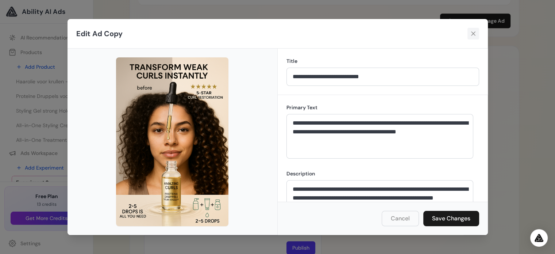
click at [472, 35] on icon at bounding box center [473, 33] width 4 height 4
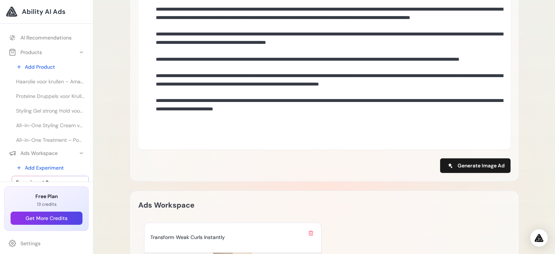
scroll to position [244, 0]
